Goal: Find specific page/section: Find specific page/section

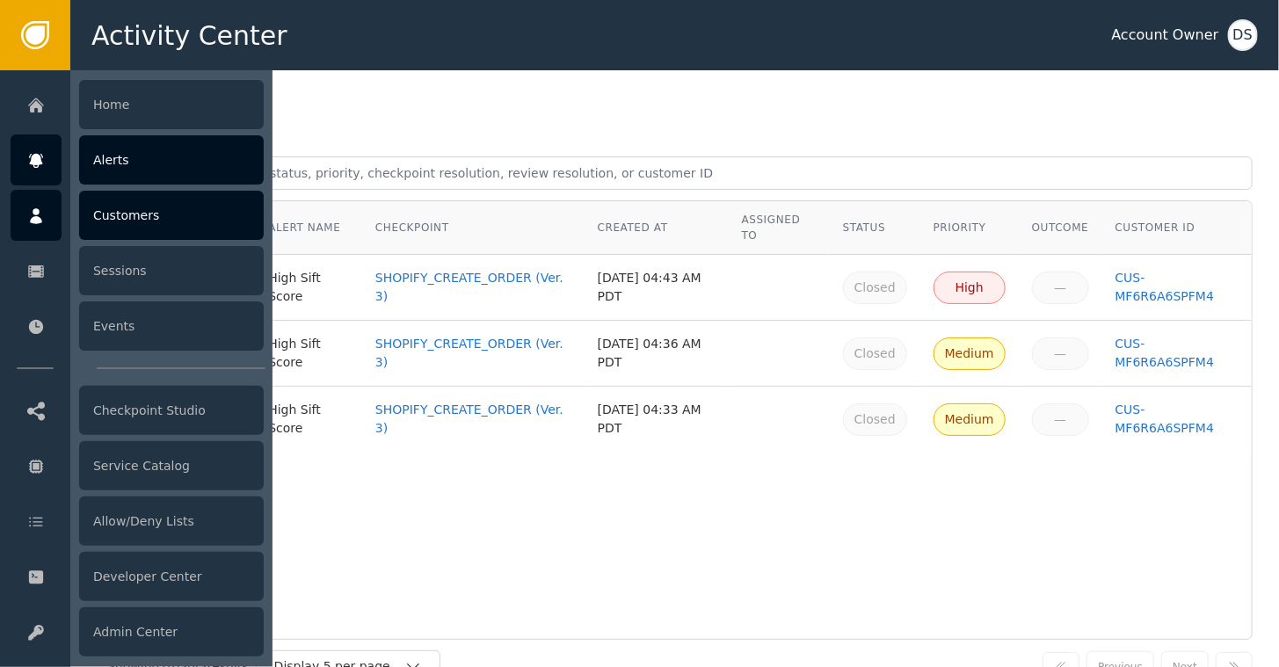
click at [46, 206] on div at bounding box center [36, 215] width 51 height 51
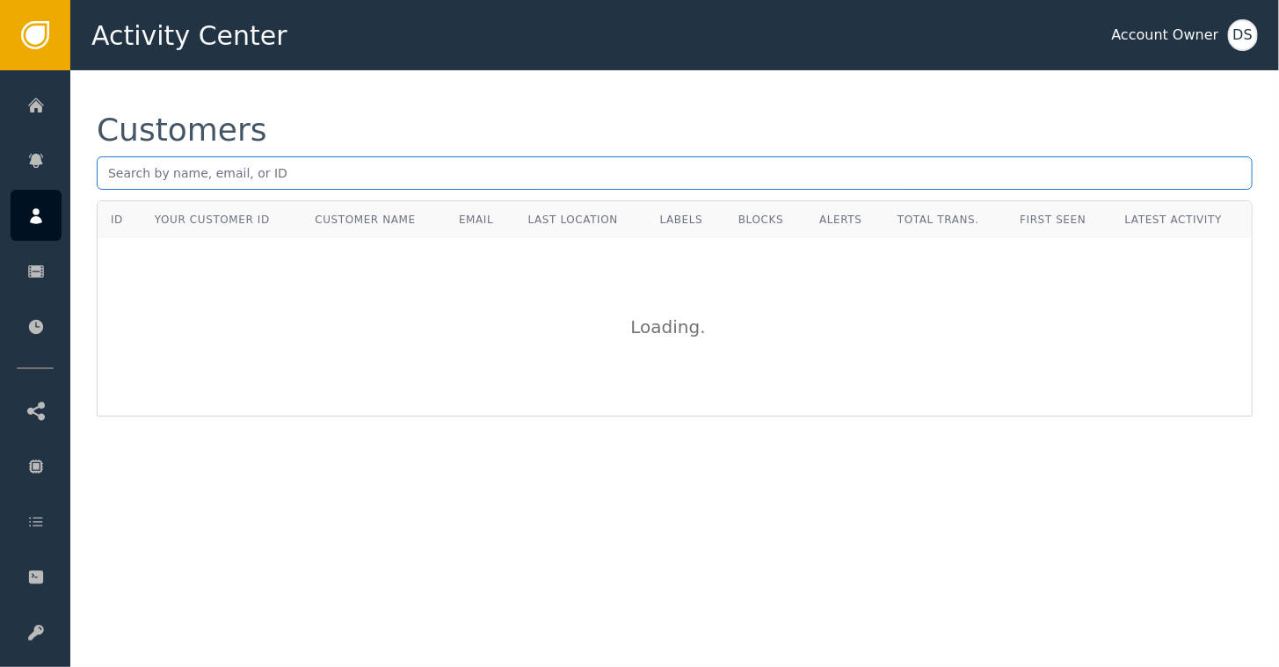
click at [319, 170] on input "text" at bounding box center [674, 172] width 1155 height 33
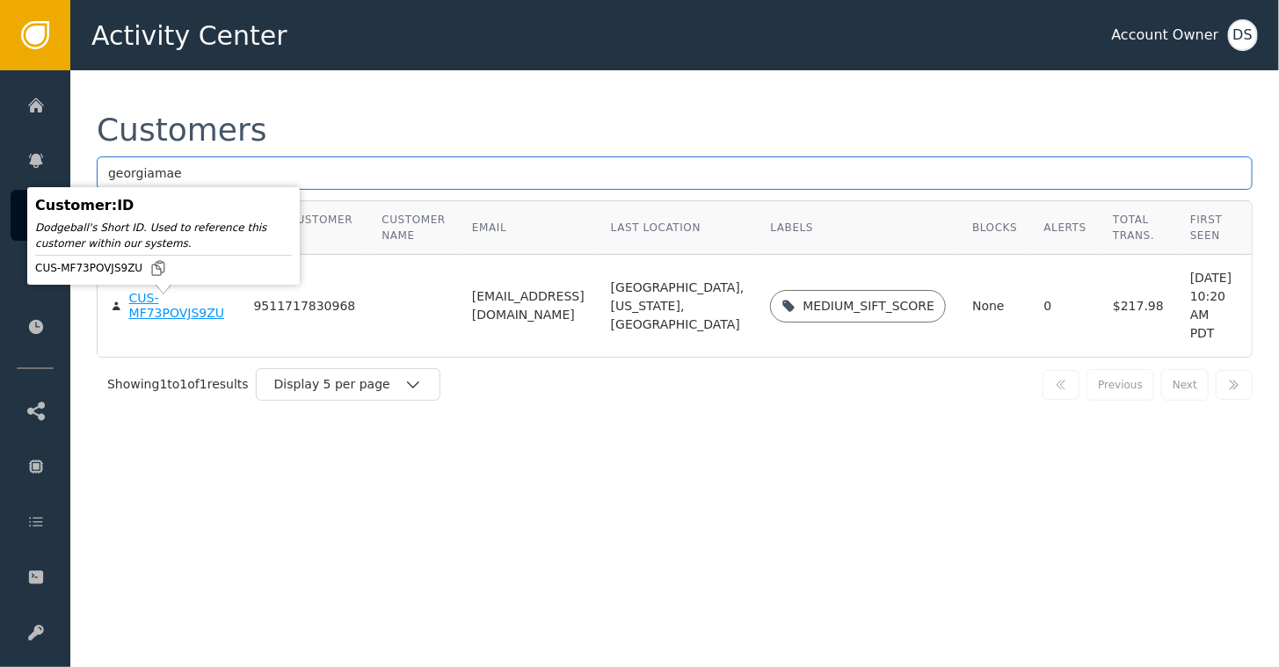
type input "georgiamae"
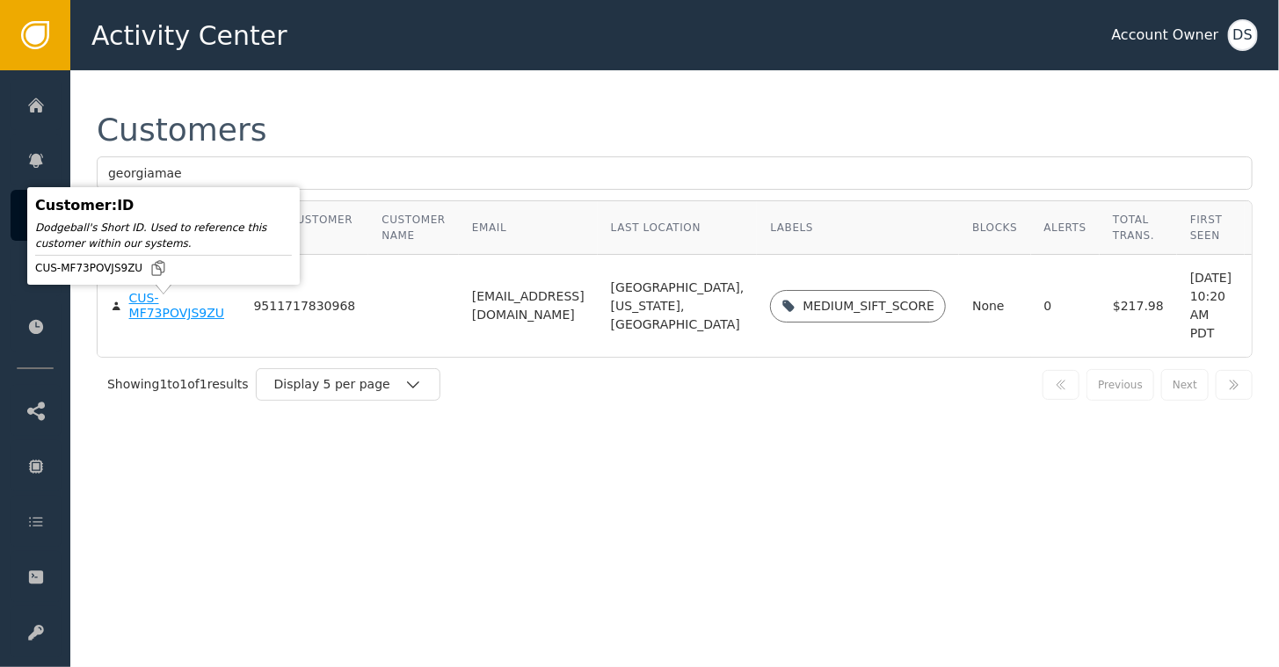
click at [156, 316] on div "CUS-MF73POVJS9ZU" at bounding box center [178, 306] width 98 height 31
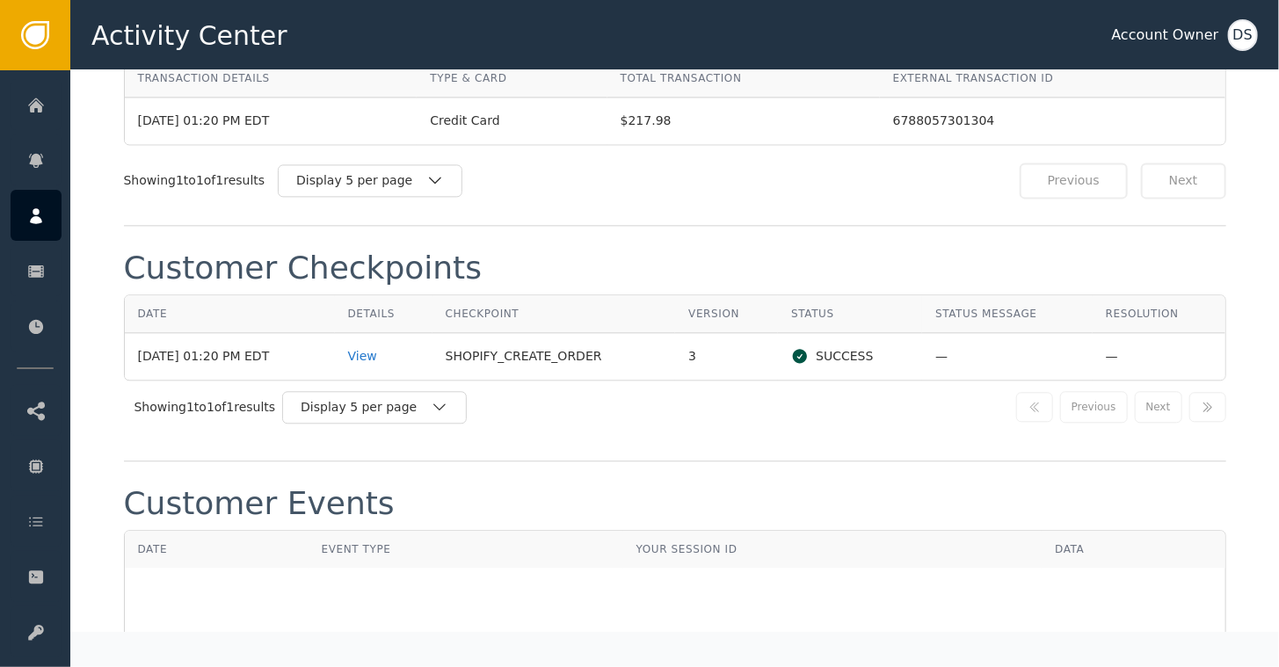
scroll to position [1719, 0]
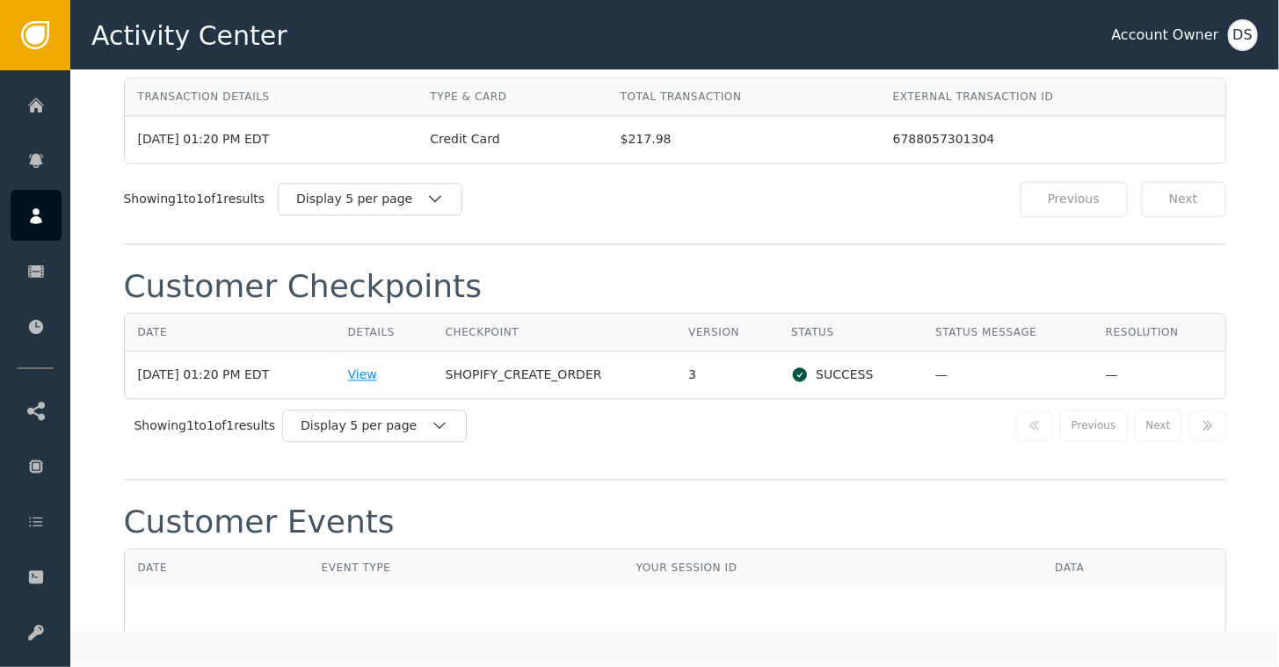
click at [378, 366] on div "View" at bounding box center [383, 375] width 71 height 18
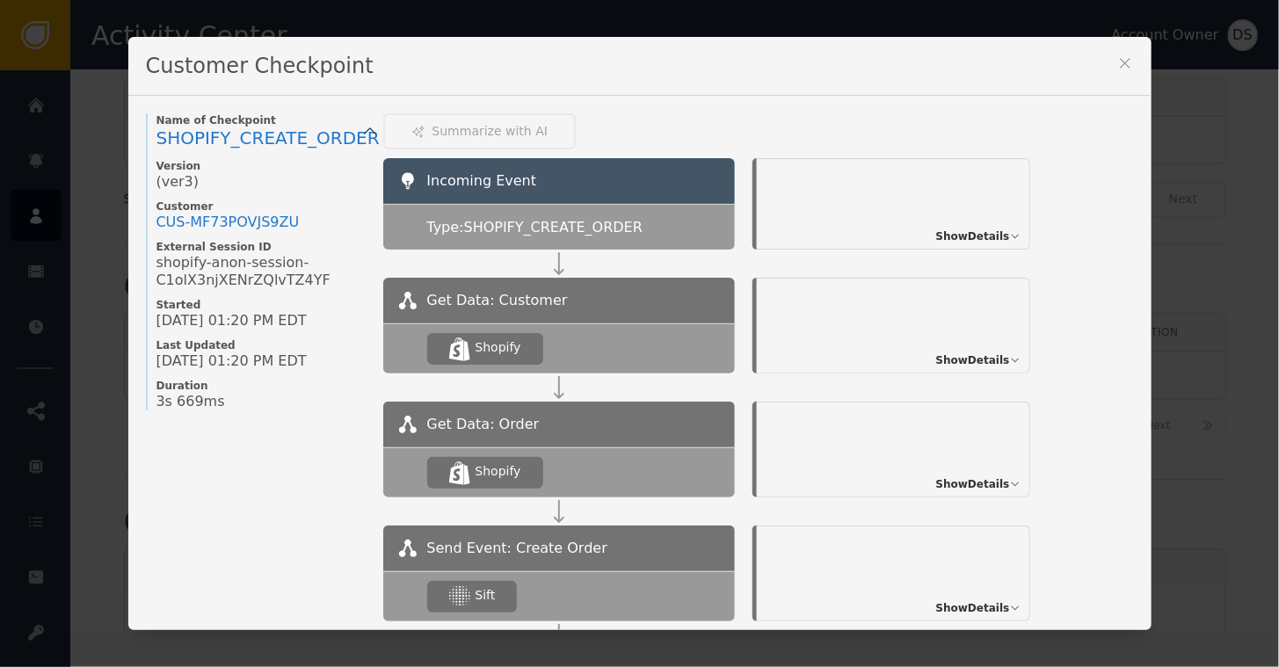
click at [952, 230] on span "Show Details" at bounding box center [973, 236] width 74 height 16
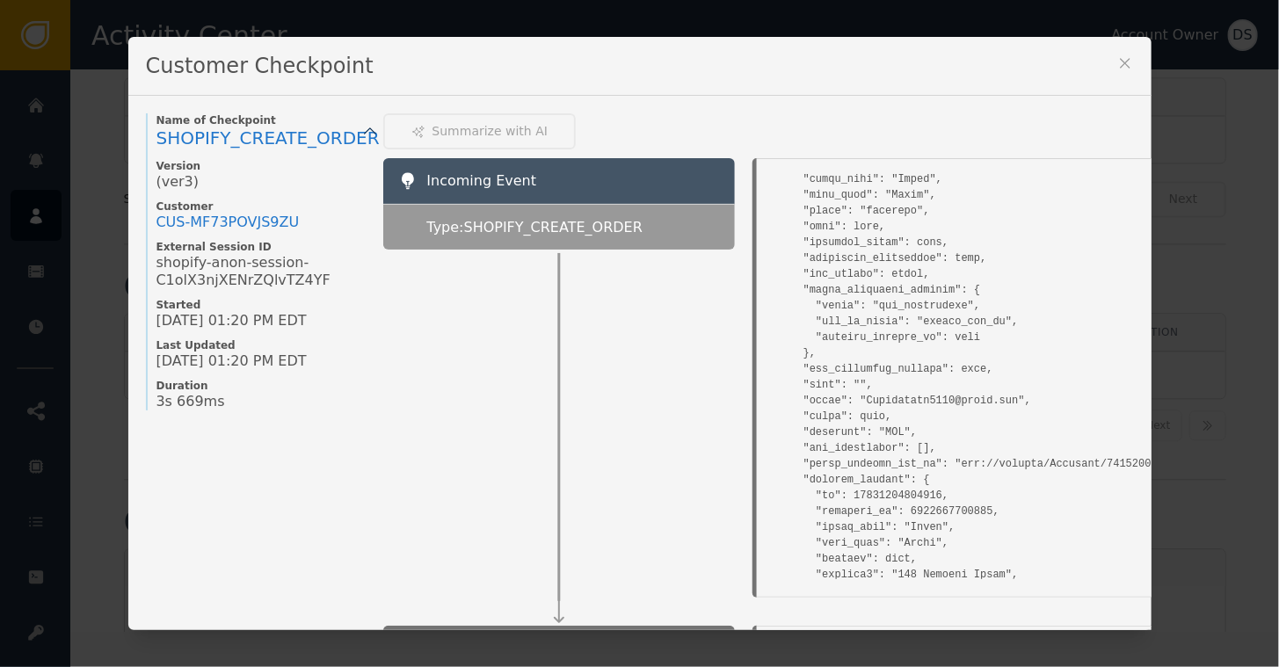
scroll to position [4218, 0]
click at [868, 378] on pre at bounding box center [1046, 278] width 562 height 8609
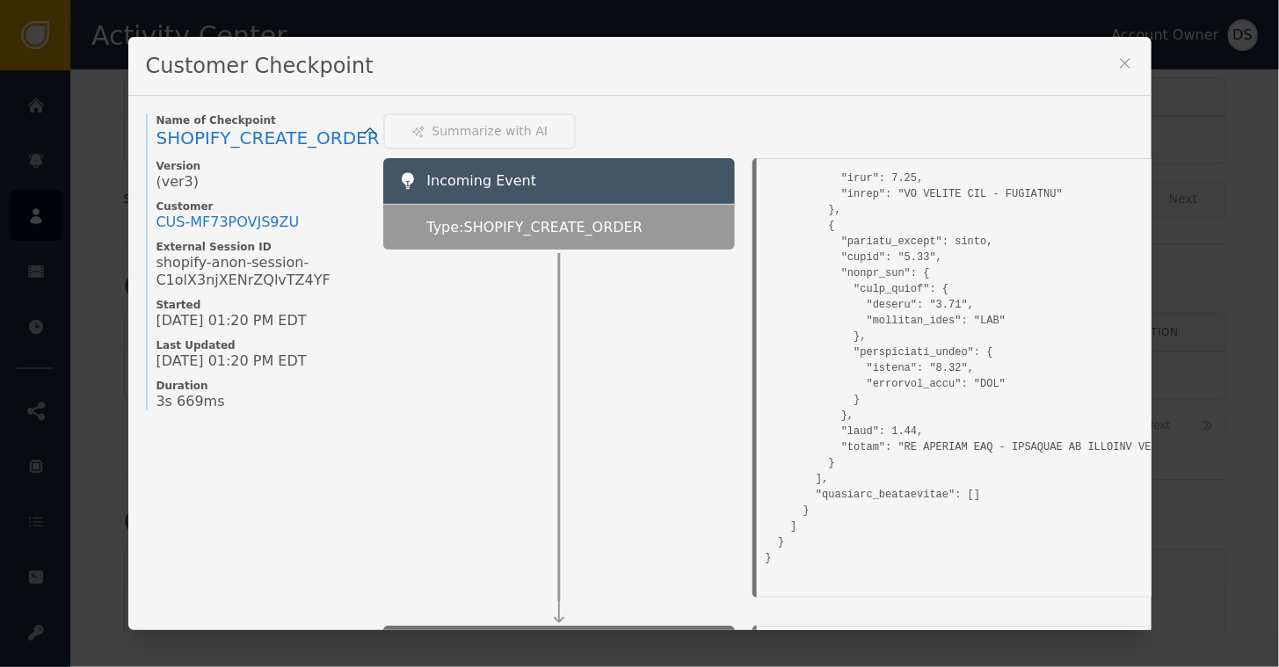
scroll to position [8247, 0]
click at [1121, 62] on icon at bounding box center [1125, 63] width 18 height 18
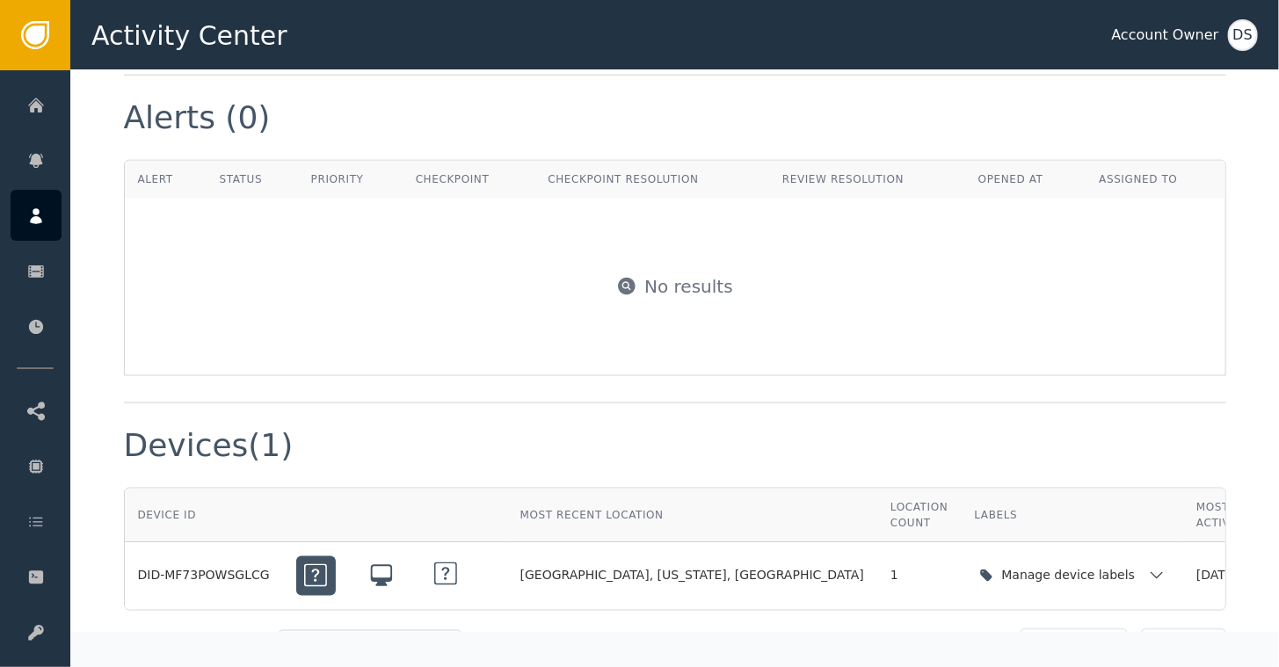
scroll to position [928, 0]
